Goal: Find specific page/section: Find specific page/section

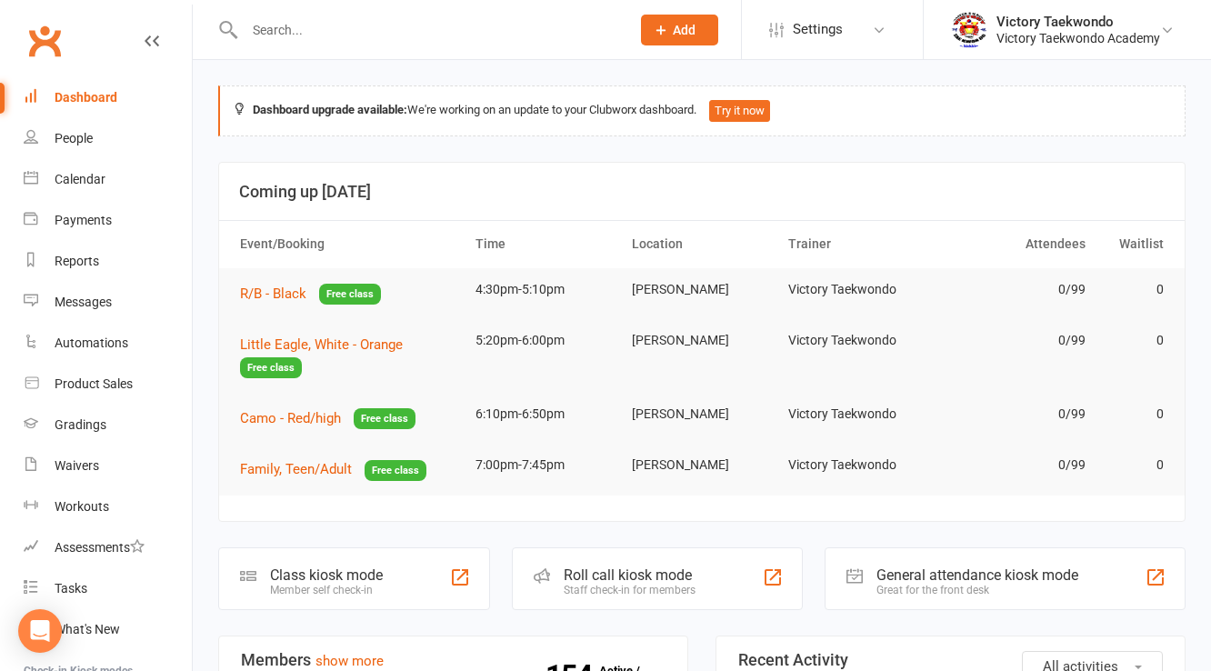
click at [398, 33] on input "text" at bounding box center [428, 29] width 378 height 25
type input "[PERSON_NAME]"
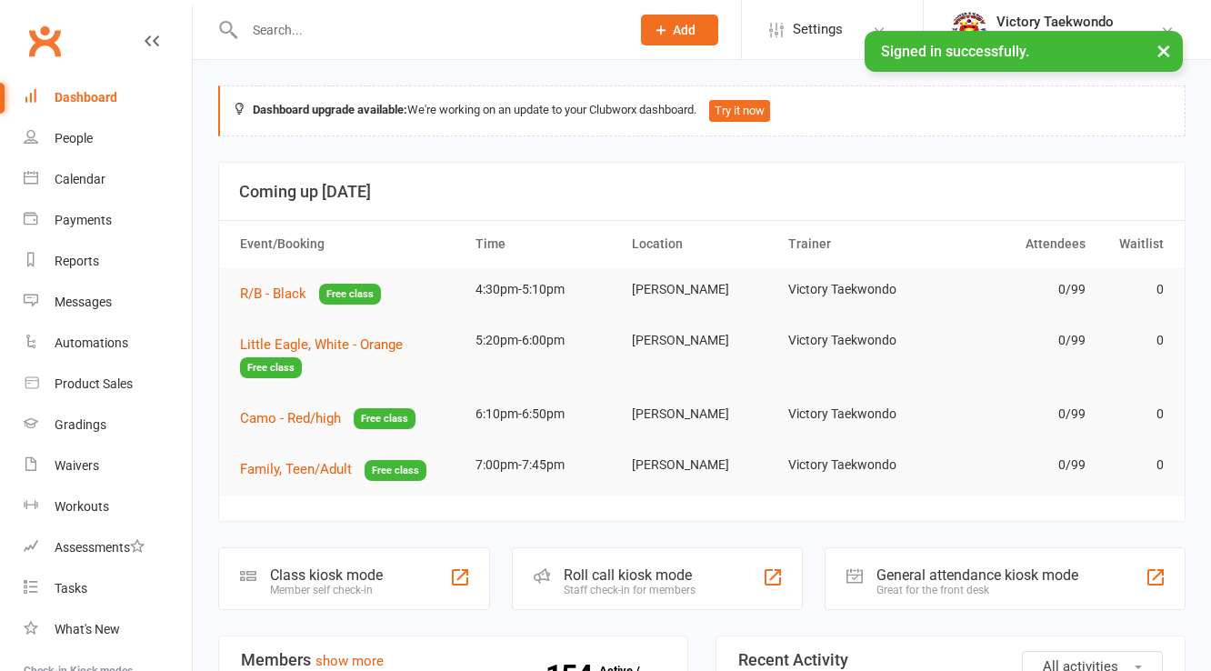
click at [317, 33] on input "text" at bounding box center [428, 29] width 378 height 25
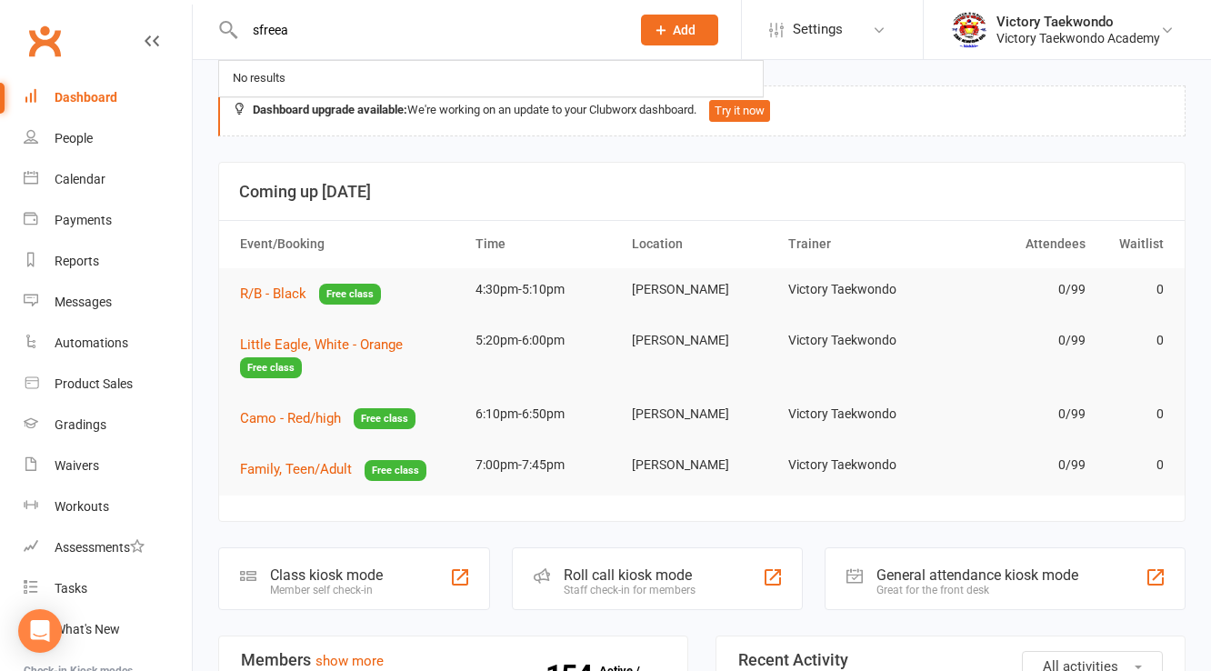
click at [317, 33] on input "sfreea" at bounding box center [428, 29] width 378 height 25
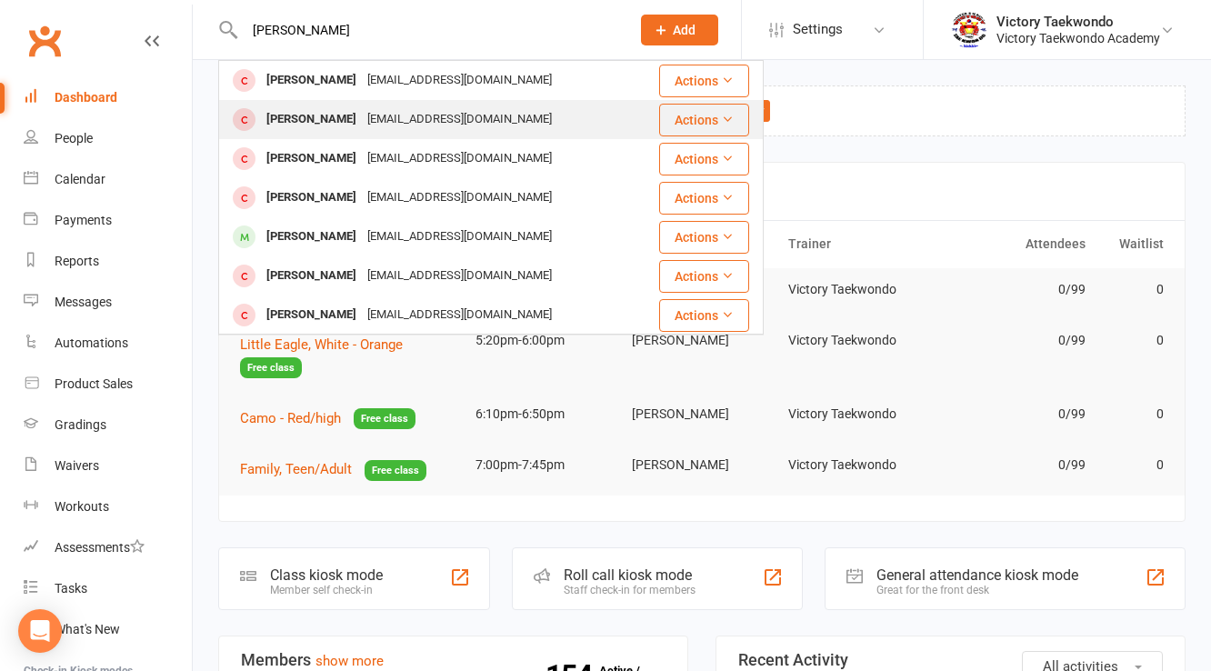
type input "[PERSON_NAME]"
click at [316, 126] on div "[PERSON_NAME]" at bounding box center [311, 119] width 101 height 26
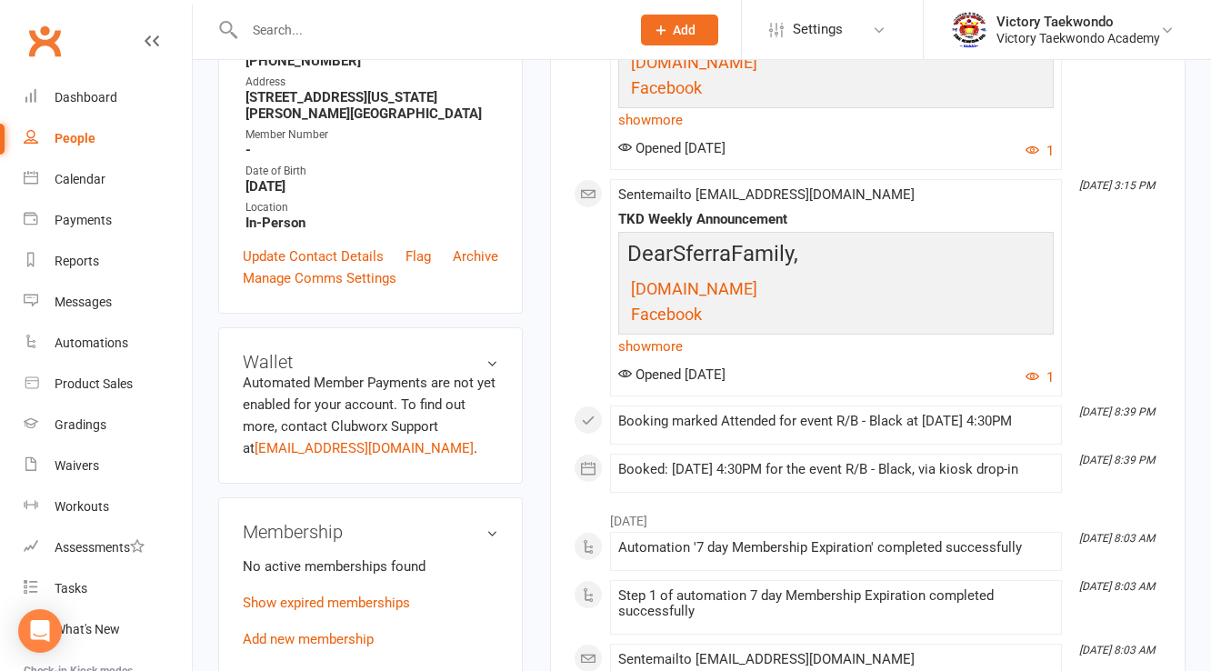
scroll to position [728, 0]
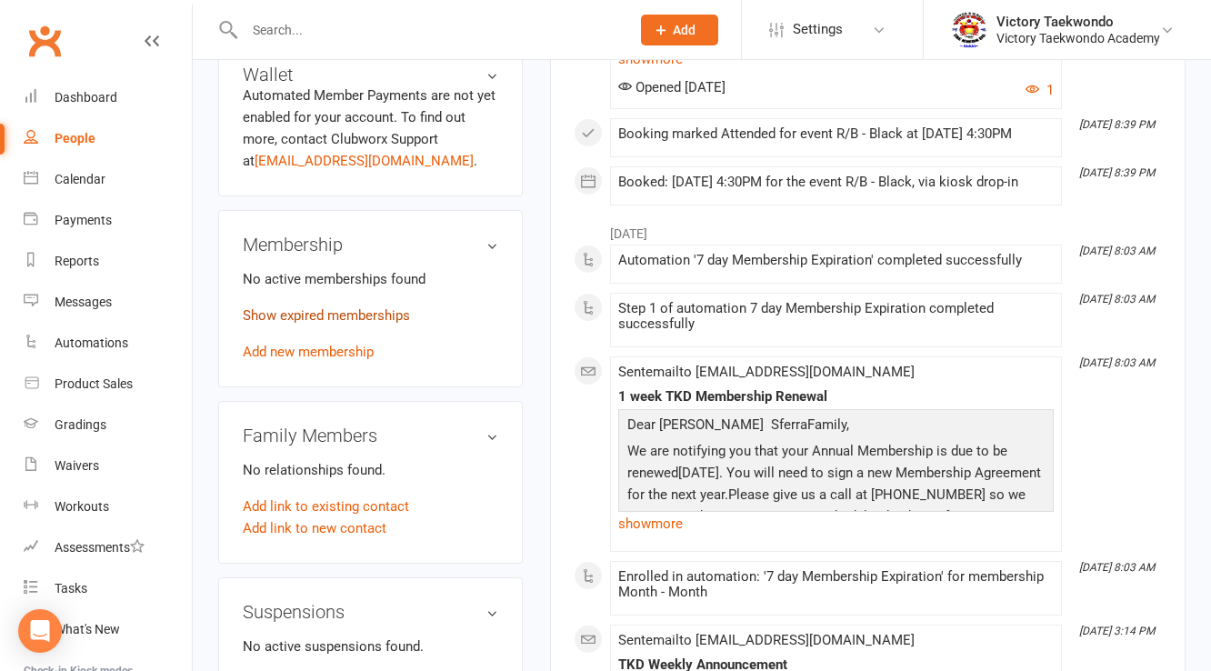
click at [327, 324] on link "Show expired memberships" at bounding box center [326, 315] width 167 height 16
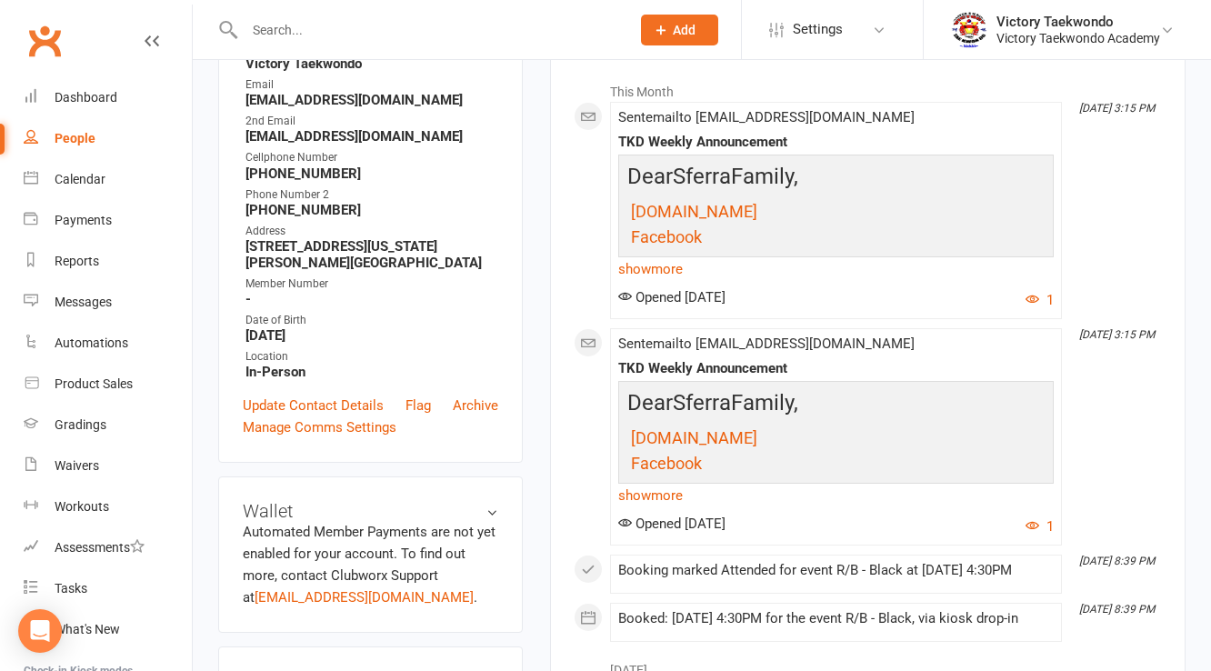
scroll to position [0, 0]
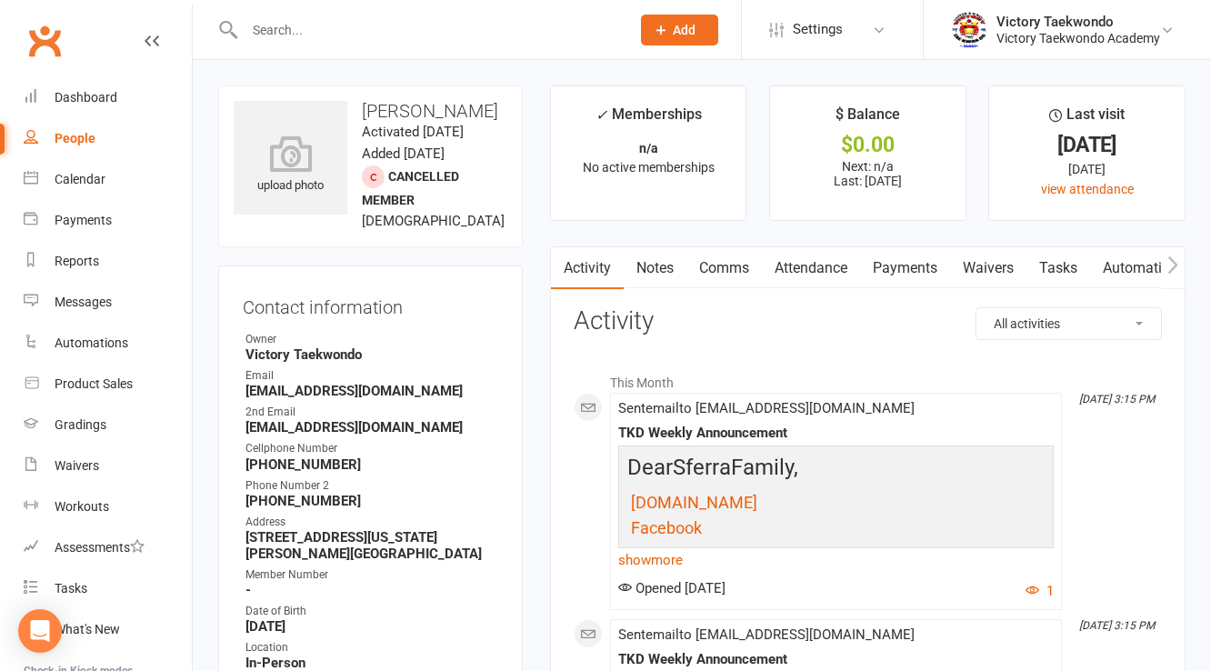
click at [291, 36] on input "text" at bounding box center [428, 29] width 378 height 25
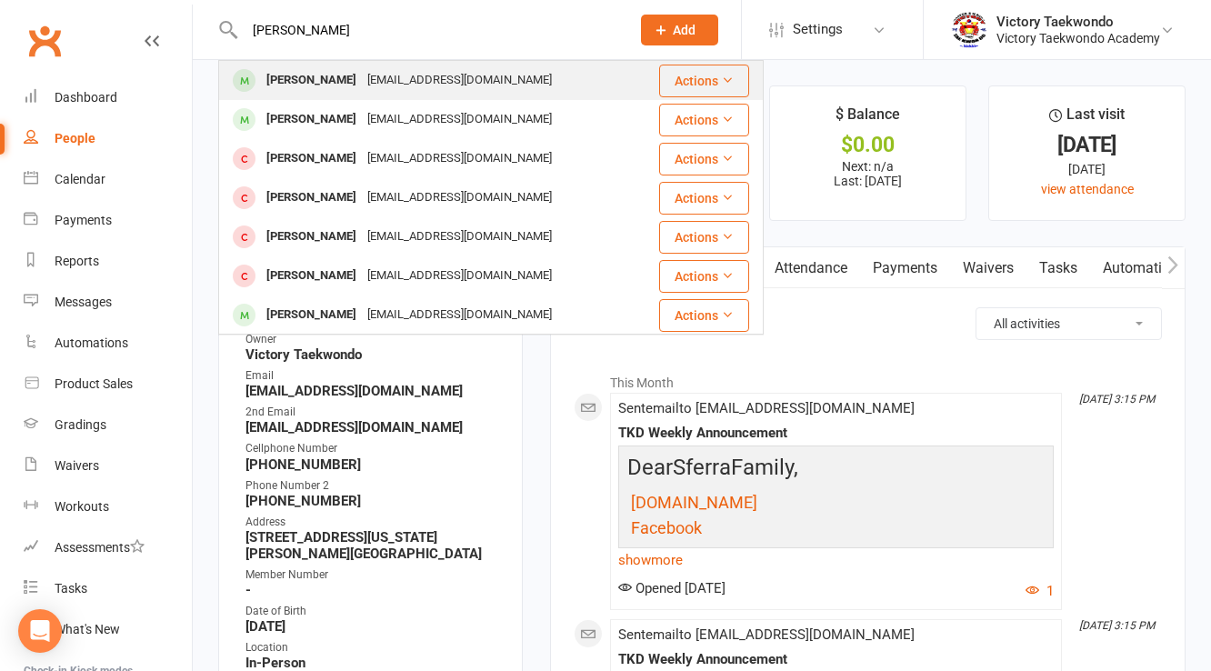
type input "[PERSON_NAME]"
click at [324, 76] on div "[PERSON_NAME]" at bounding box center [311, 80] width 101 height 26
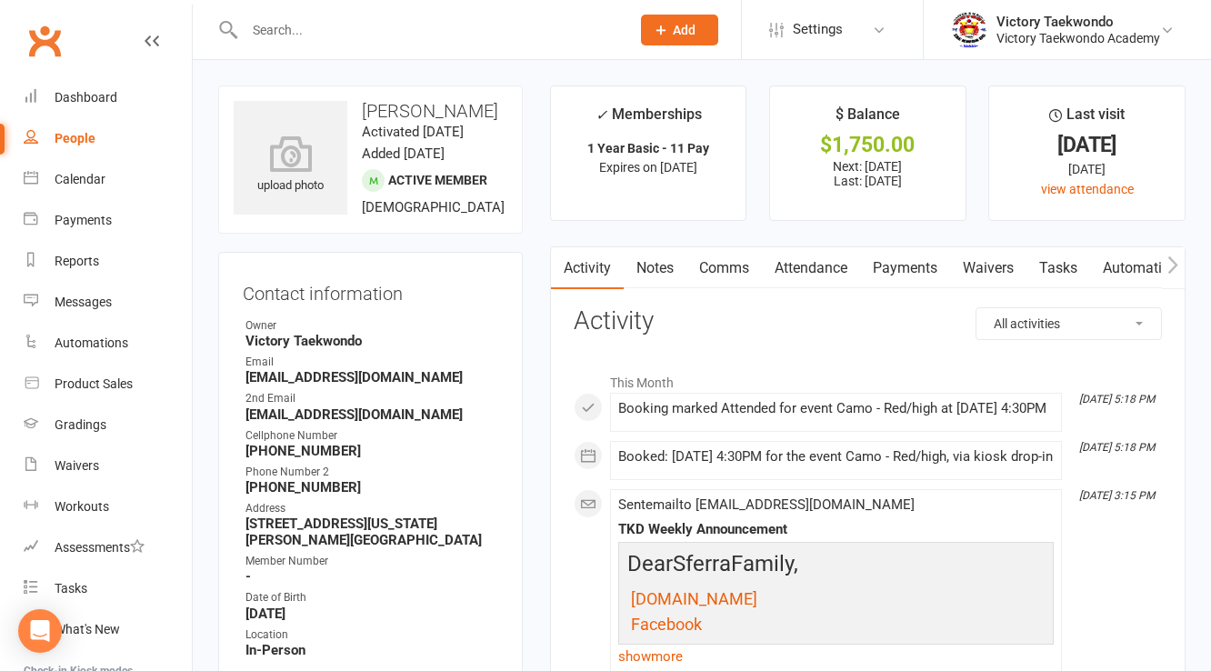
click at [342, 26] on input "text" at bounding box center [428, 29] width 378 height 25
type input "[PERSON_NAME]"
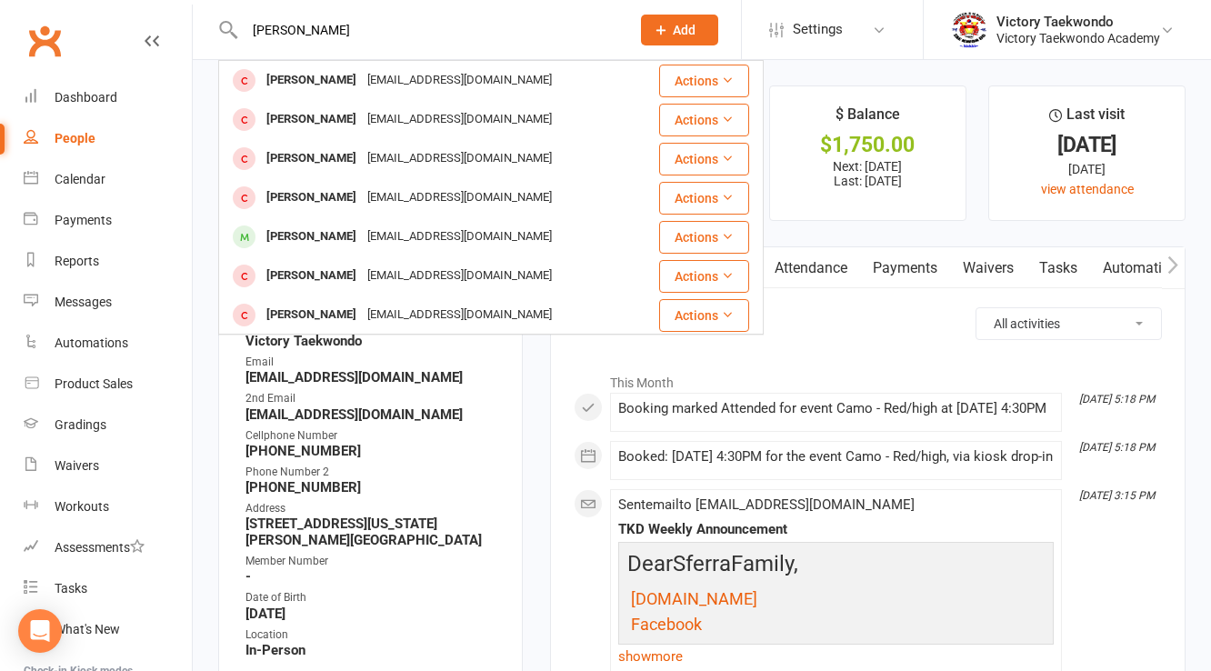
click at [339, 31] on input "[PERSON_NAME]" at bounding box center [428, 29] width 378 height 25
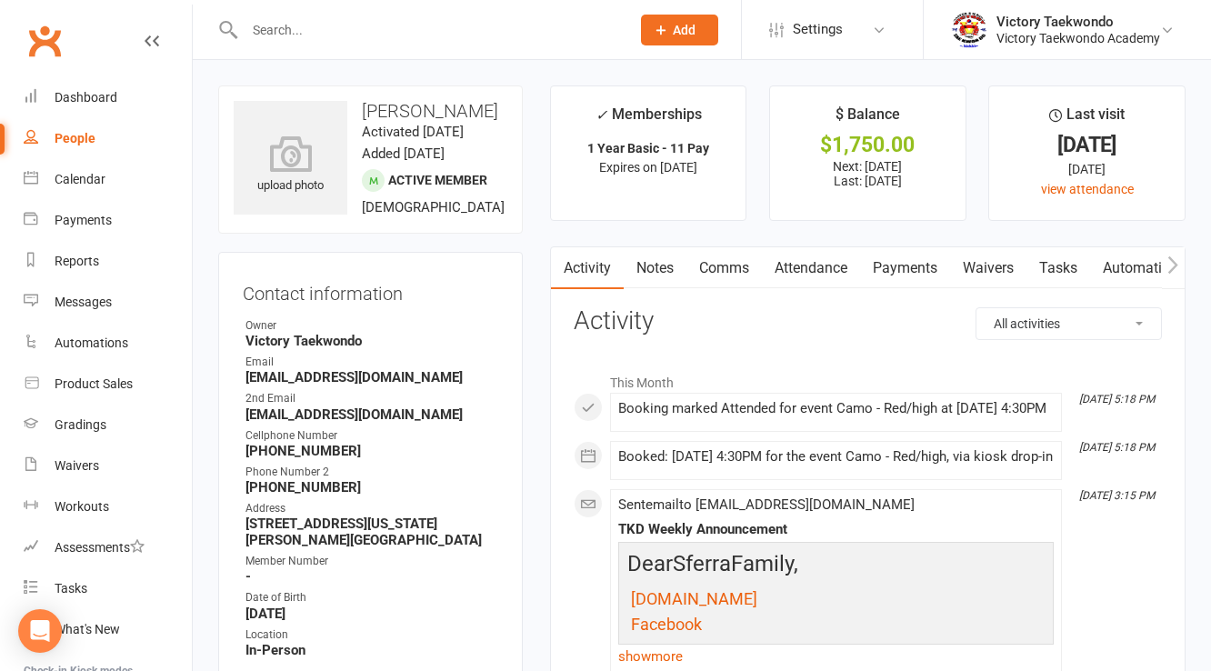
click at [762, 130] on ul "✓ Memberships 1 Year Basic - 11 Pay Expires on [DATE] $ Balance $1,750.00 Next:…" at bounding box center [868, 153] width 636 height 136
